Goal: Task Accomplishment & Management: Manage account settings

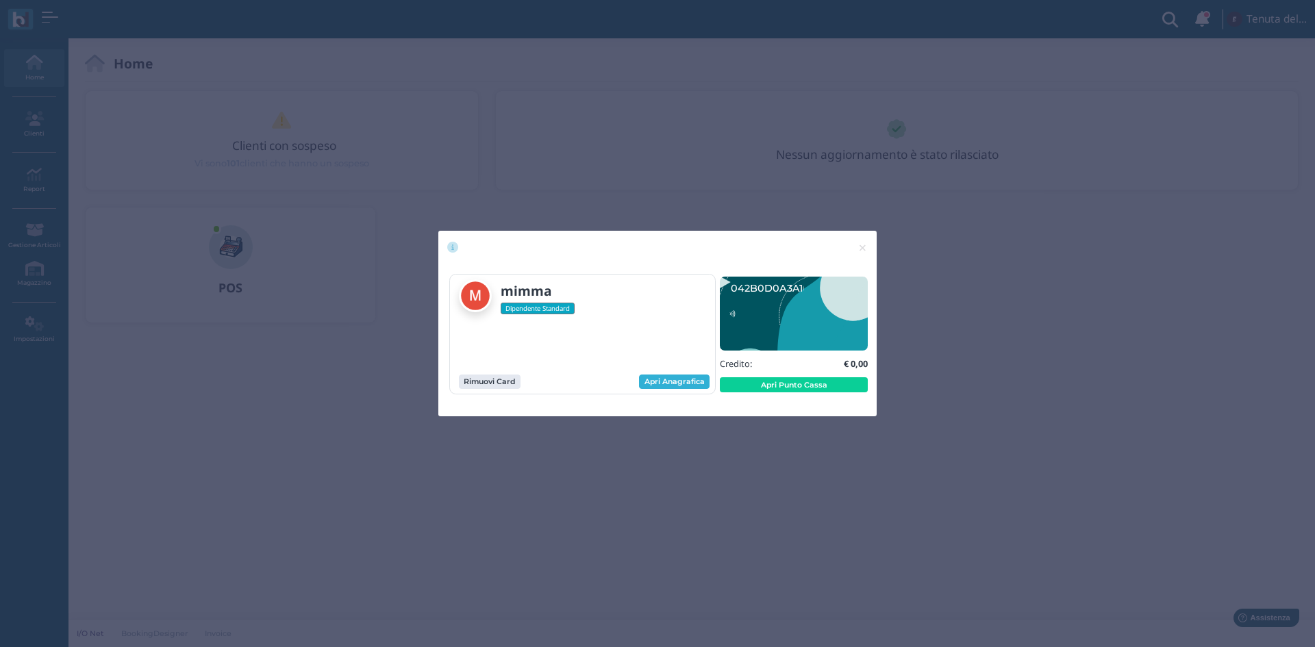
click at [693, 381] on link "Apri Anagrafica" at bounding box center [674, 382] width 71 height 15
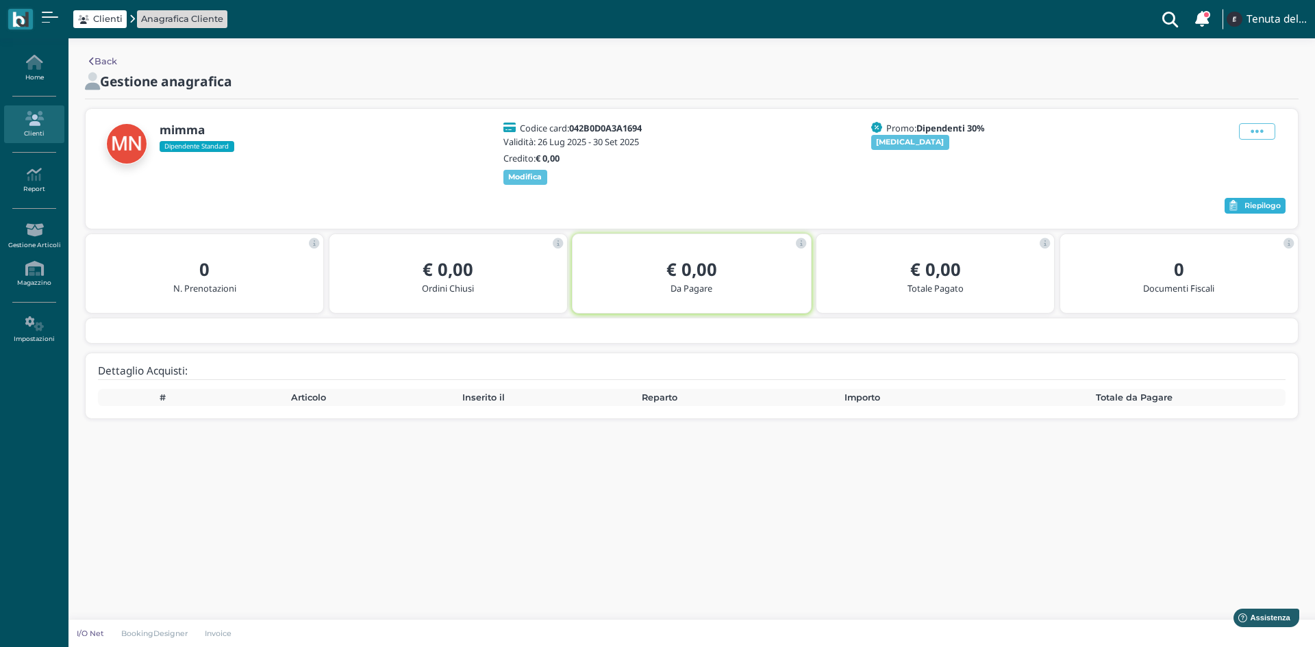
click at [1237, 214] on button "Riepilogo" at bounding box center [1255, 206] width 61 height 16
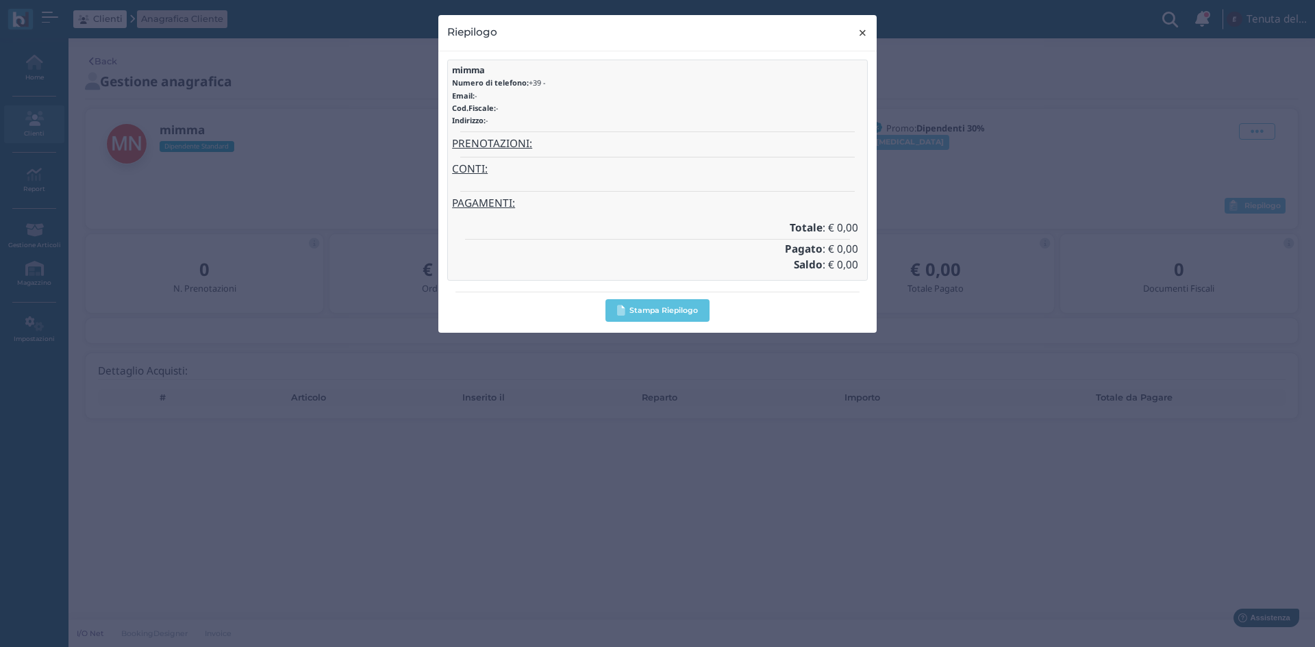
click at [861, 37] on span "×" at bounding box center [863, 33] width 10 height 18
